Goal: Task Accomplishment & Management: Complete application form

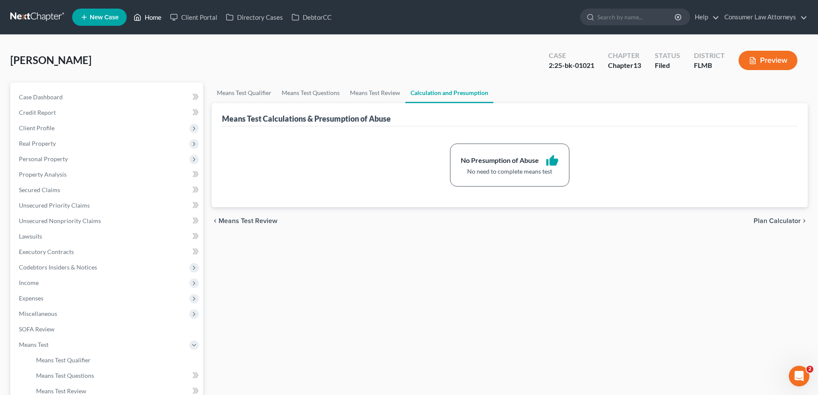
click at [153, 19] on link "Home" at bounding box center [147, 16] width 37 height 15
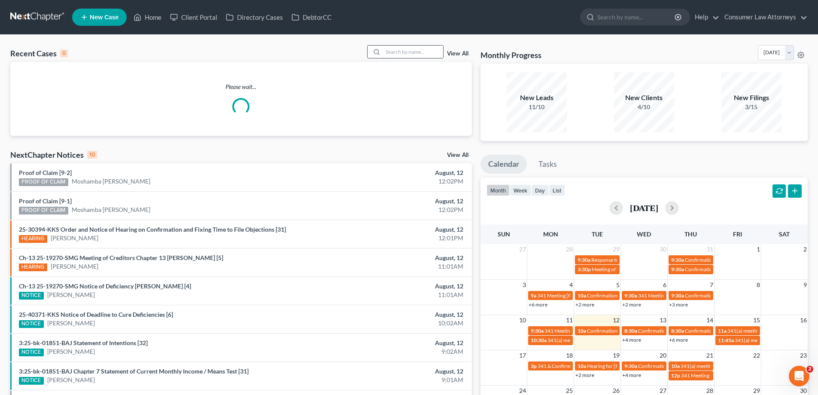
click at [421, 49] on input "search" at bounding box center [413, 52] width 60 height 12
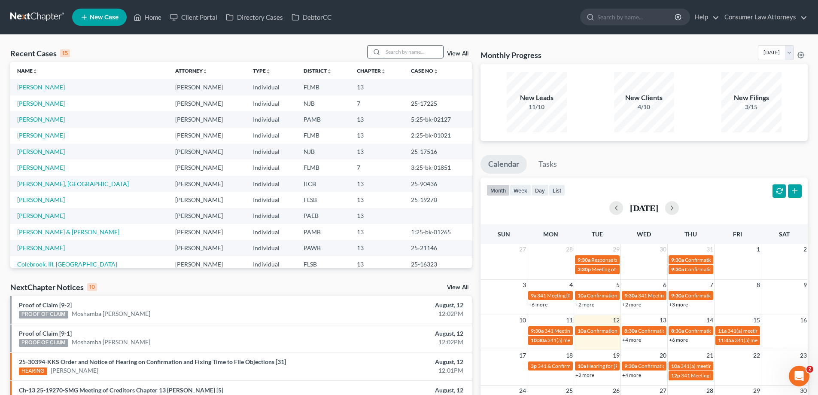
click at [419, 52] on input "search" at bounding box center [413, 52] width 60 height 12
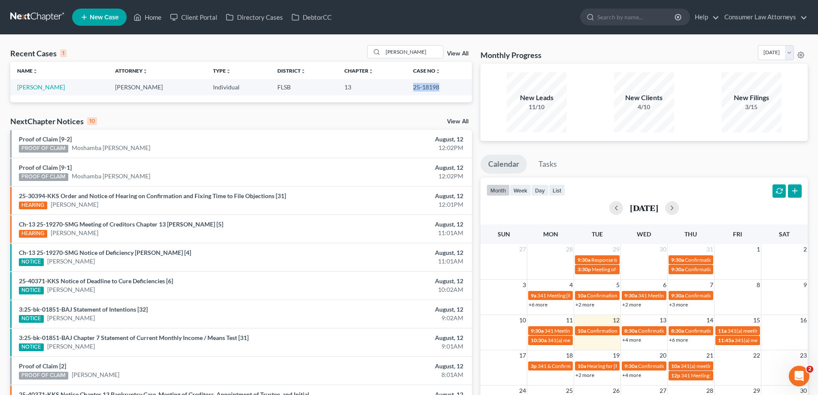
drag, startPoint x: 443, startPoint y: 85, endPoint x: 410, endPoint y: 88, distance: 33.2
click at [410, 88] on td "25-18198" at bounding box center [439, 87] width 66 height 16
copy td "25-18198"
drag, startPoint x: 411, startPoint y: 55, endPoint x: 321, endPoint y: 68, distance: 90.4
click at [322, 63] on div "Recent Cases 1 [PERSON_NAME] View All Name unfold_more expand_more expand_less …" at bounding box center [241, 73] width 462 height 57
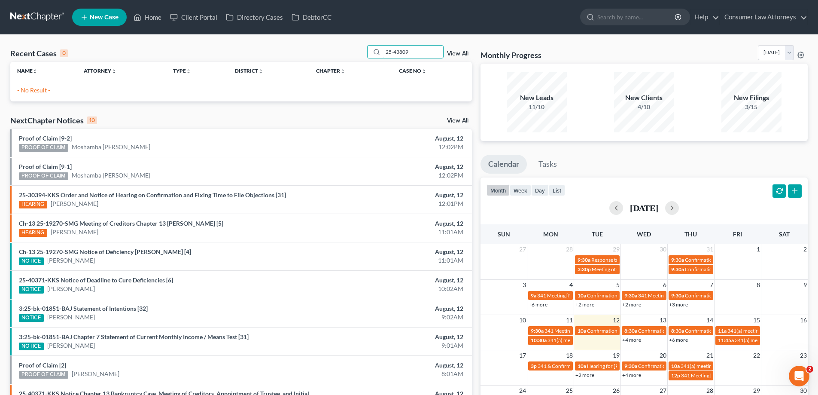
drag, startPoint x: 419, startPoint y: 54, endPoint x: 359, endPoint y: 55, distance: 60.1
click at [359, 55] on div "Recent Cases 0 25-43809 View All" at bounding box center [241, 53] width 462 height 17
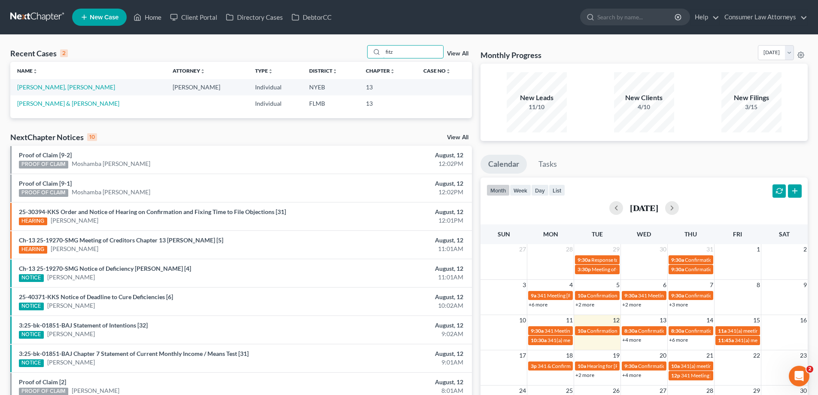
type input "fitz"
click at [35, 86] on link "[PERSON_NAME], [PERSON_NAME]" at bounding box center [66, 86] width 98 height 7
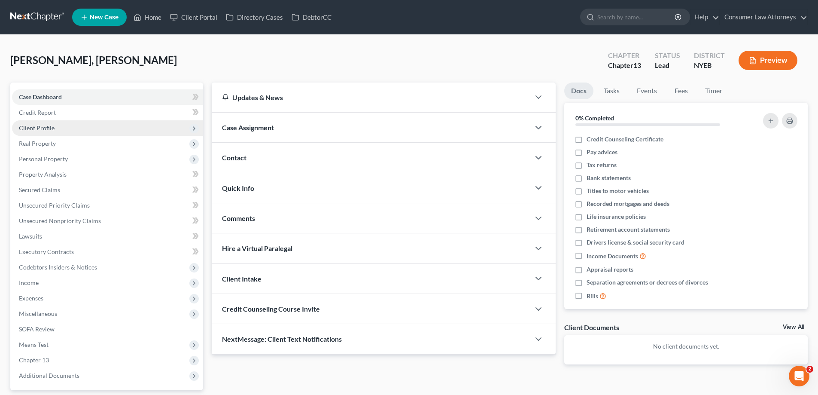
click at [36, 130] on span "Client Profile" at bounding box center [37, 127] width 36 height 7
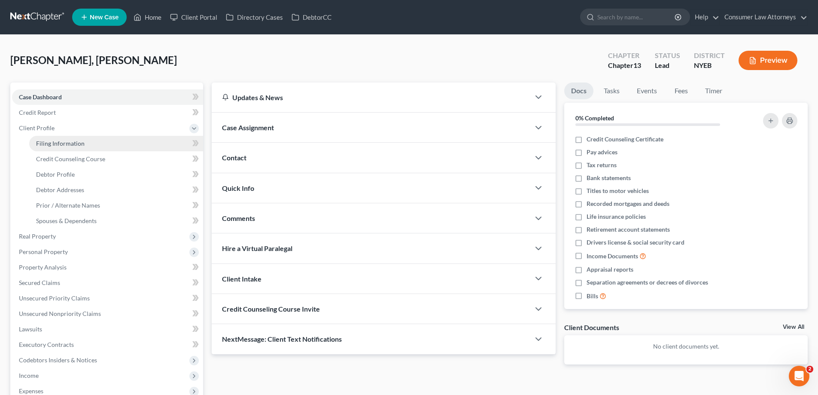
click at [58, 144] on span "Filing Information" at bounding box center [60, 143] width 49 height 7
select select "1"
select select "0"
select select "3"
select select "14"
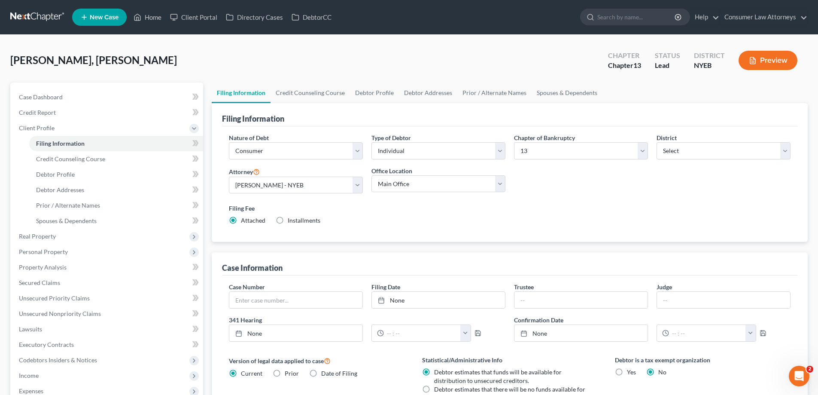
scroll to position [43, 0]
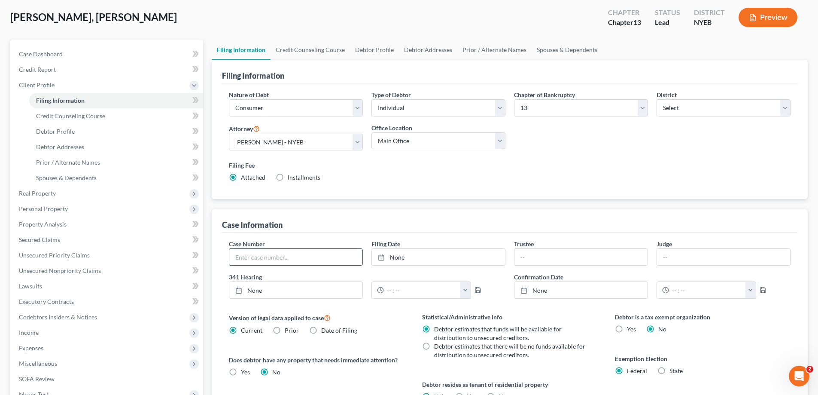
click at [307, 259] on input "text" at bounding box center [295, 257] width 133 height 16
paste input "25-43809"
type input "25-43809"
click at [402, 259] on link "None" at bounding box center [438, 257] width 133 height 16
click at [39, 71] on span "Credit Report" at bounding box center [37, 69] width 37 height 7
